Goal: Information Seeking & Learning: Find specific fact

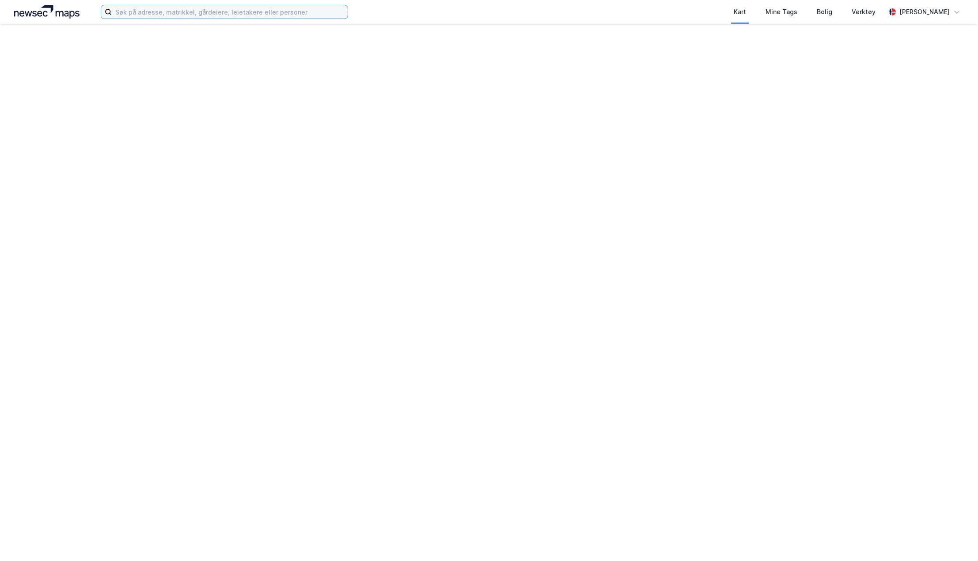
click at [167, 11] on input at bounding box center [230, 11] width 236 height 13
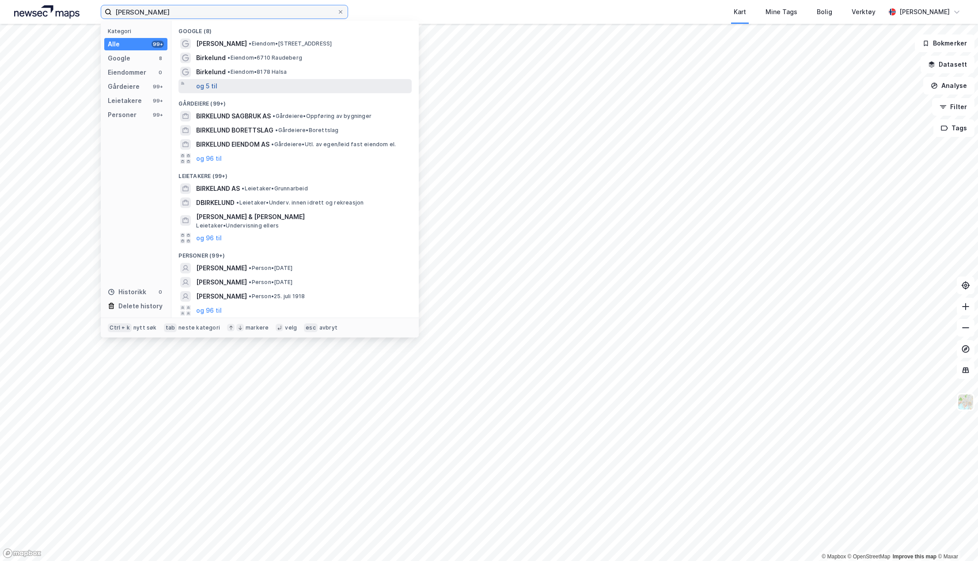
type input "[PERSON_NAME]"
click at [204, 89] on button "og 5 til" at bounding box center [206, 86] width 21 height 11
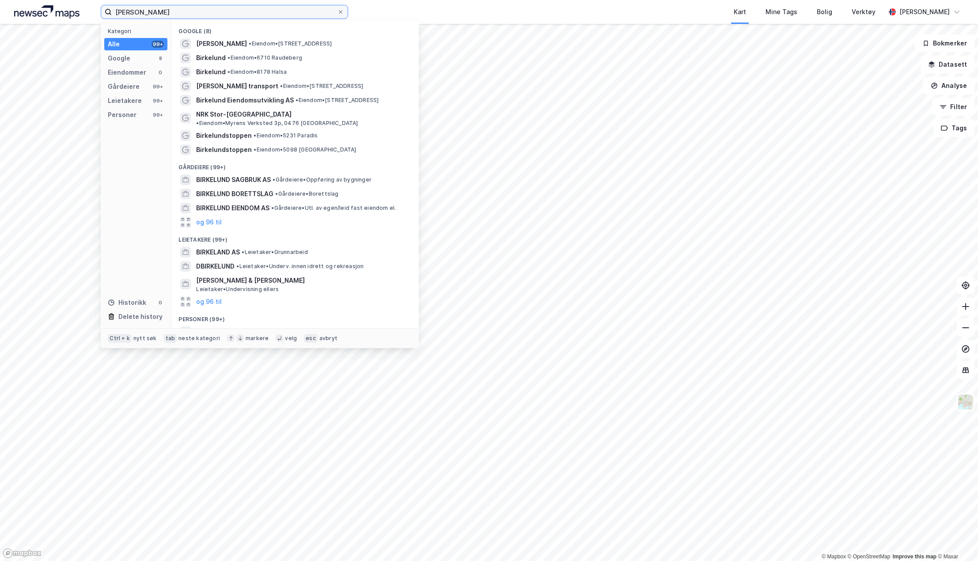
click at [202, 15] on input "[PERSON_NAME]" at bounding box center [224, 11] width 225 height 13
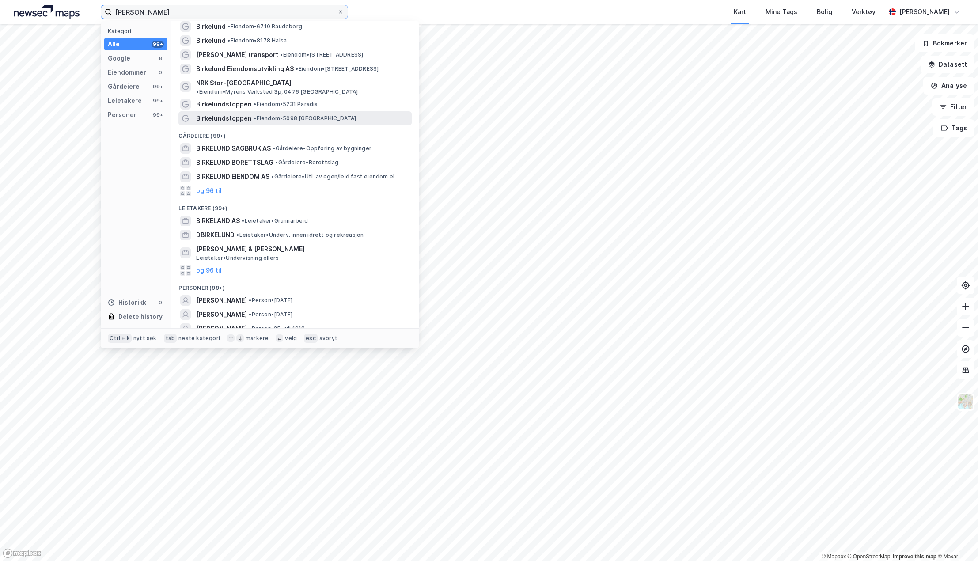
scroll to position [46, 0]
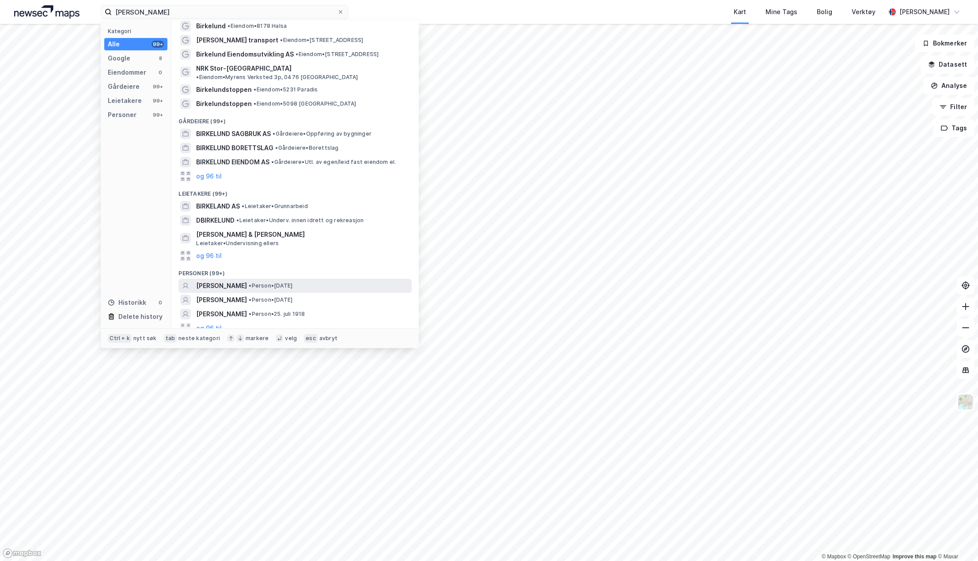
click at [292, 282] on span "• Person • [DATE]" at bounding box center [271, 285] width 44 height 7
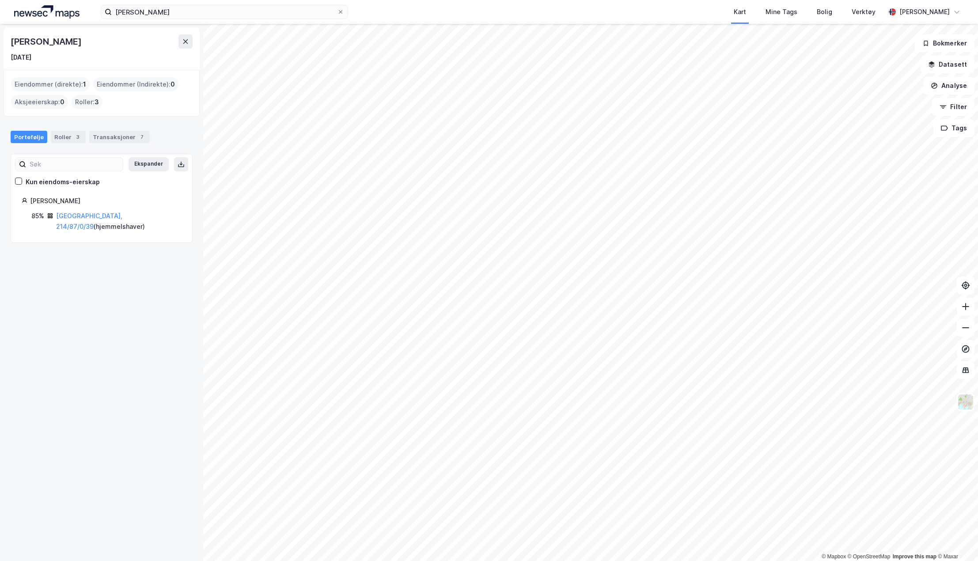
click at [63, 86] on div "Eiendommer (direkte) : 1" at bounding box center [50, 84] width 79 height 14
click at [86, 216] on link "[GEOGRAPHIC_DATA], 214/87/0/39" at bounding box center [89, 221] width 66 height 18
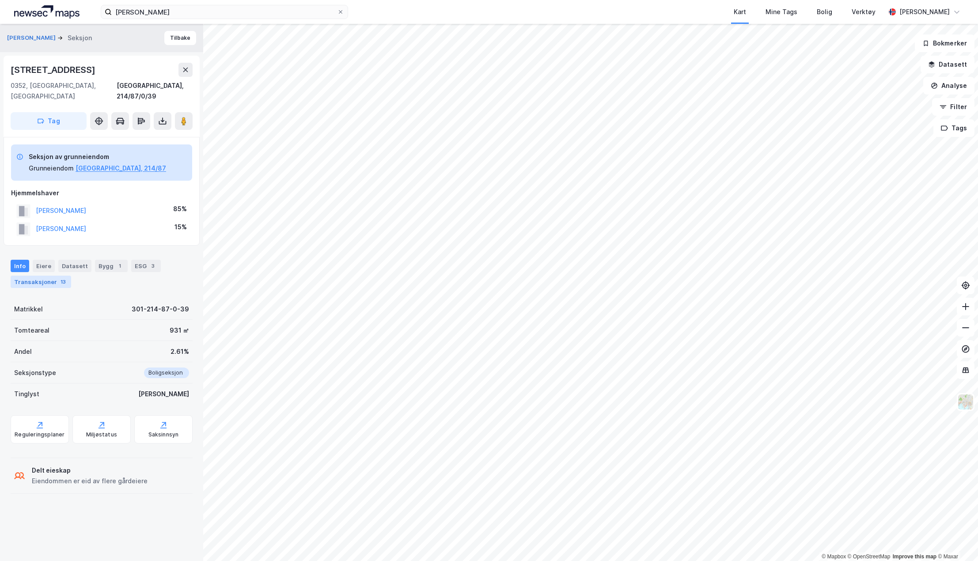
click at [34, 276] on div "Transaksjoner 13" at bounding box center [41, 282] width 60 height 12
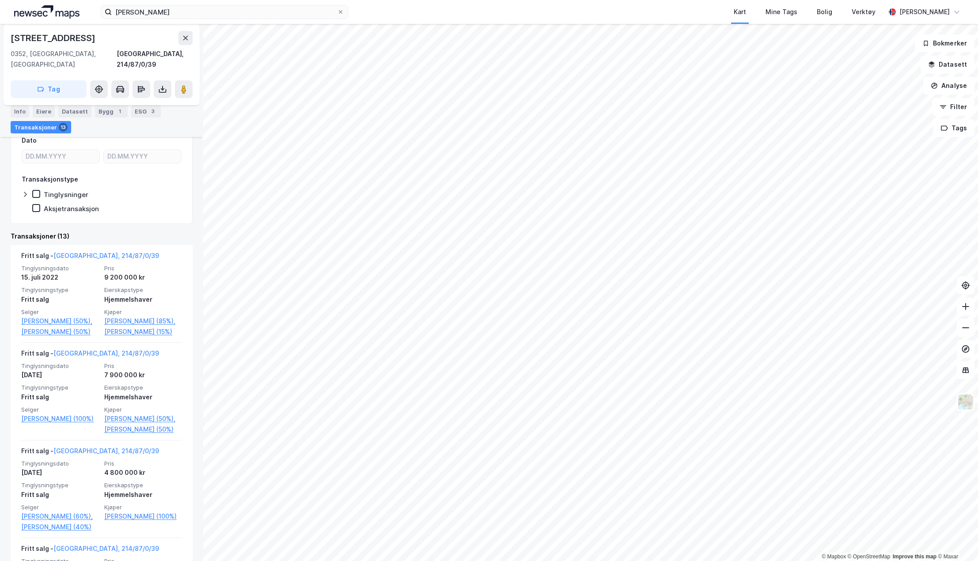
scroll to position [221, 0]
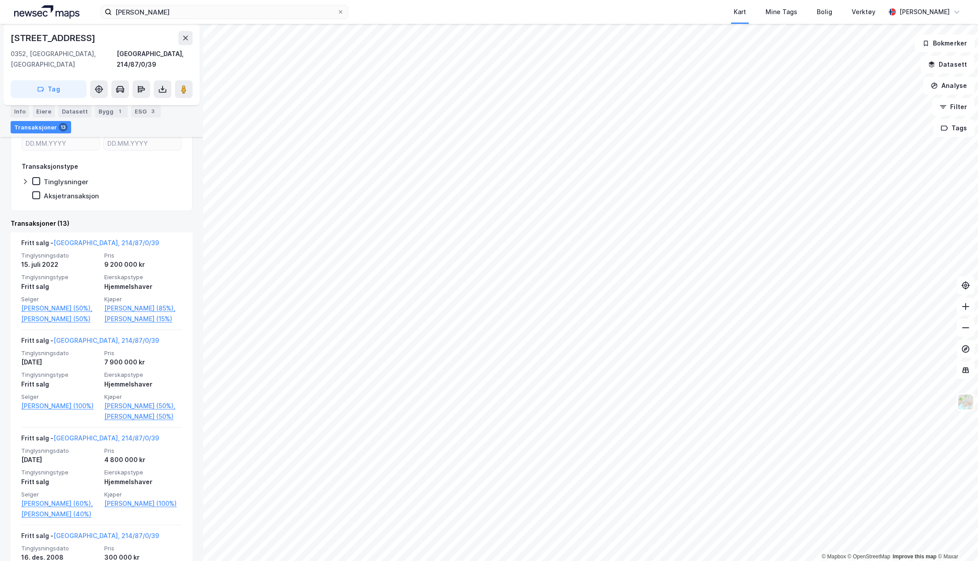
click at [80, 192] on div "Aksjetransaksjon" at bounding box center [71, 196] width 55 height 8
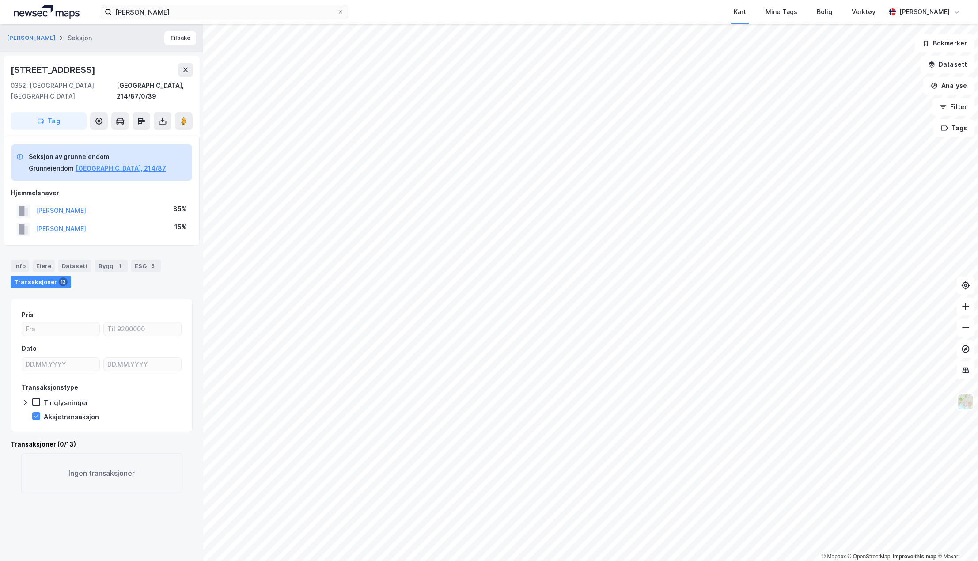
scroll to position [0, 0]
click at [42, 399] on div "Transaksjonstype Tinglysninger Aksjetransaksjon" at bounding box center [102, 401] width 160 height 39
click at [34, 413] on icon at bounding box center [36, 416] width 6 height 6
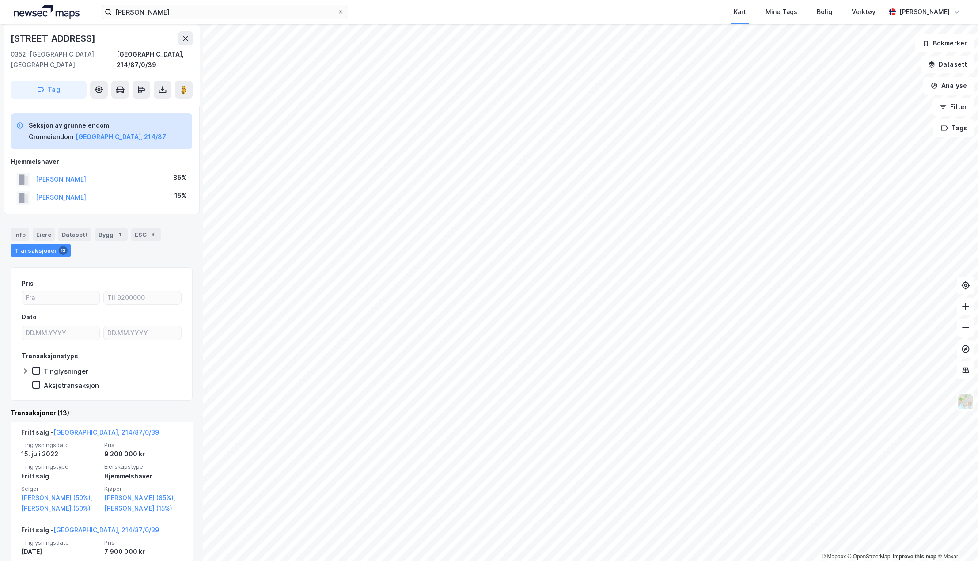
scroll to position [44, 0]
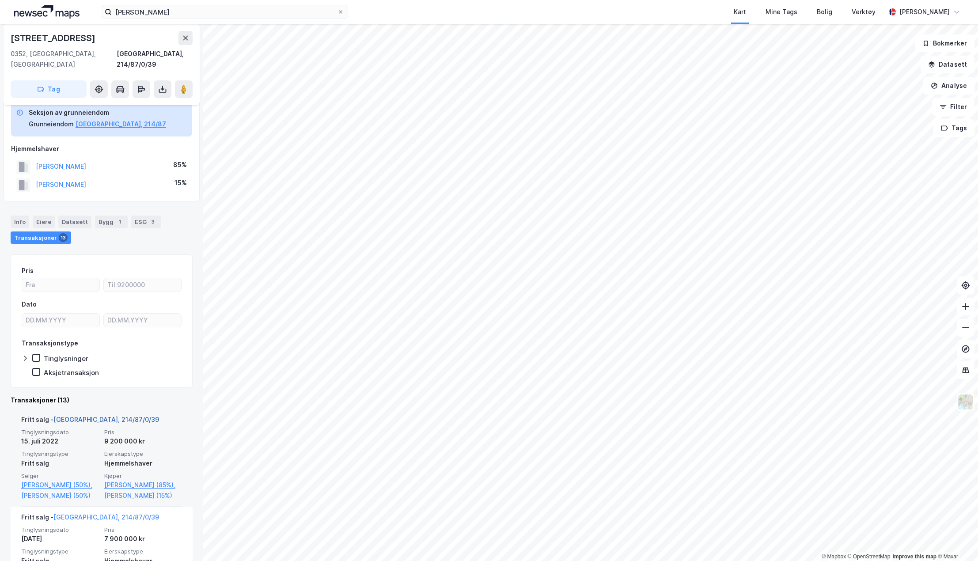
click at [87, 415] on link "[GEOGRAPHIC_DATA], 214/87/0/39" at bounding box center [106, 419] width 106 height 8
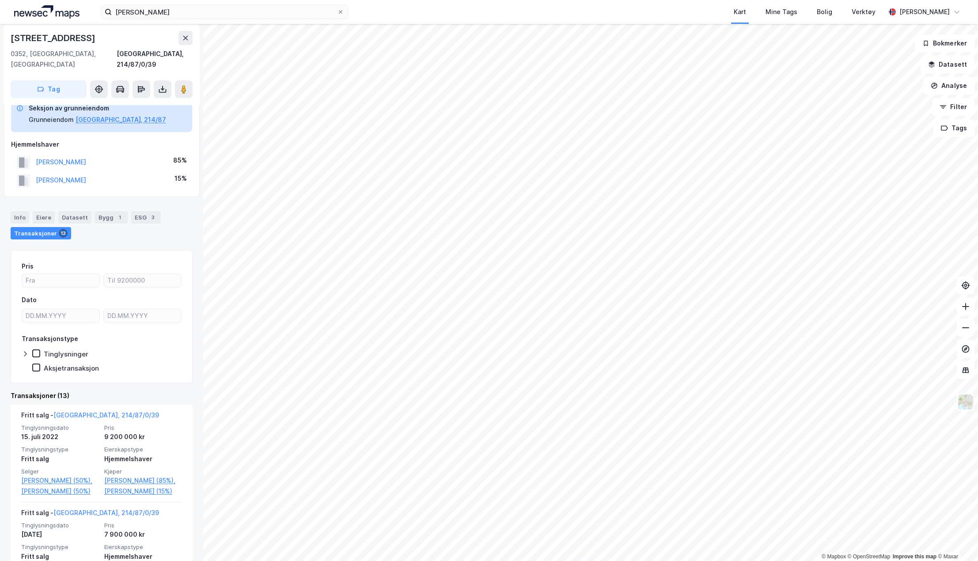
scroll to position [0, 0]
